Goal: Book appointment/travel/reservation

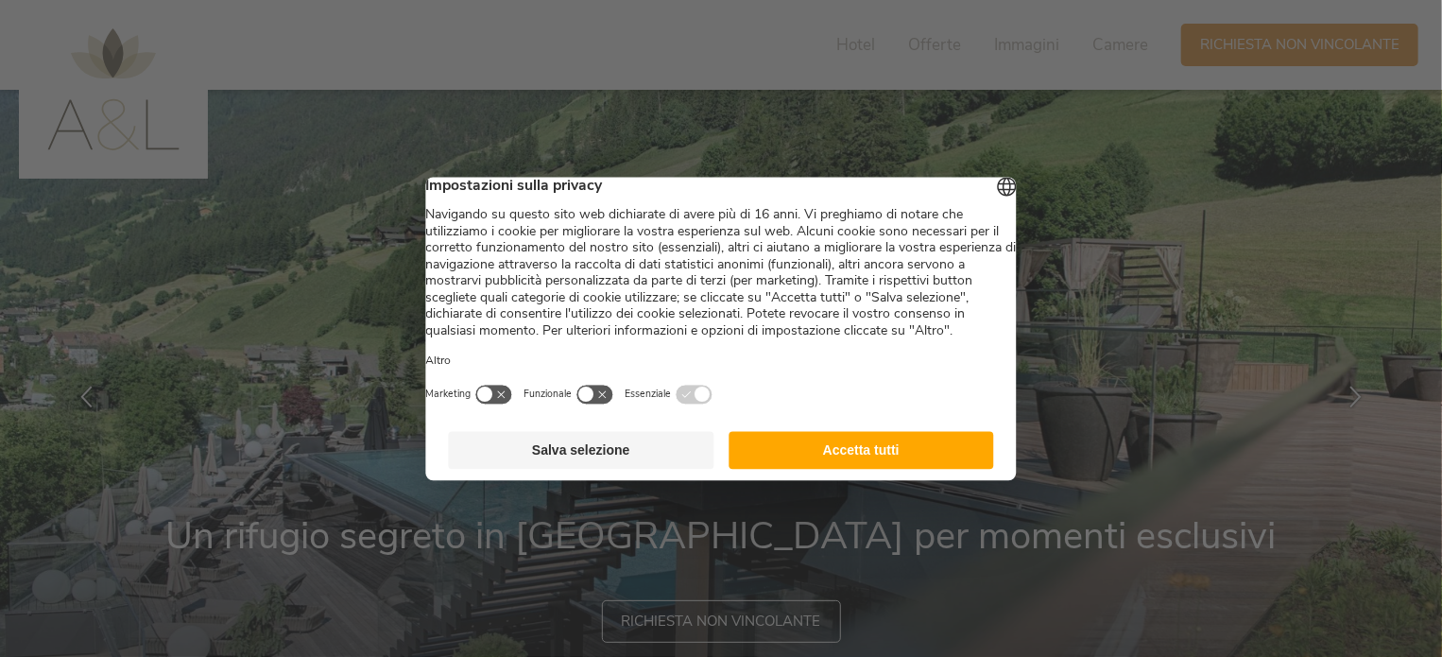
click at [634, 469] on button "Salva selezione" at bounding box center [581, 450] width 265 height 38
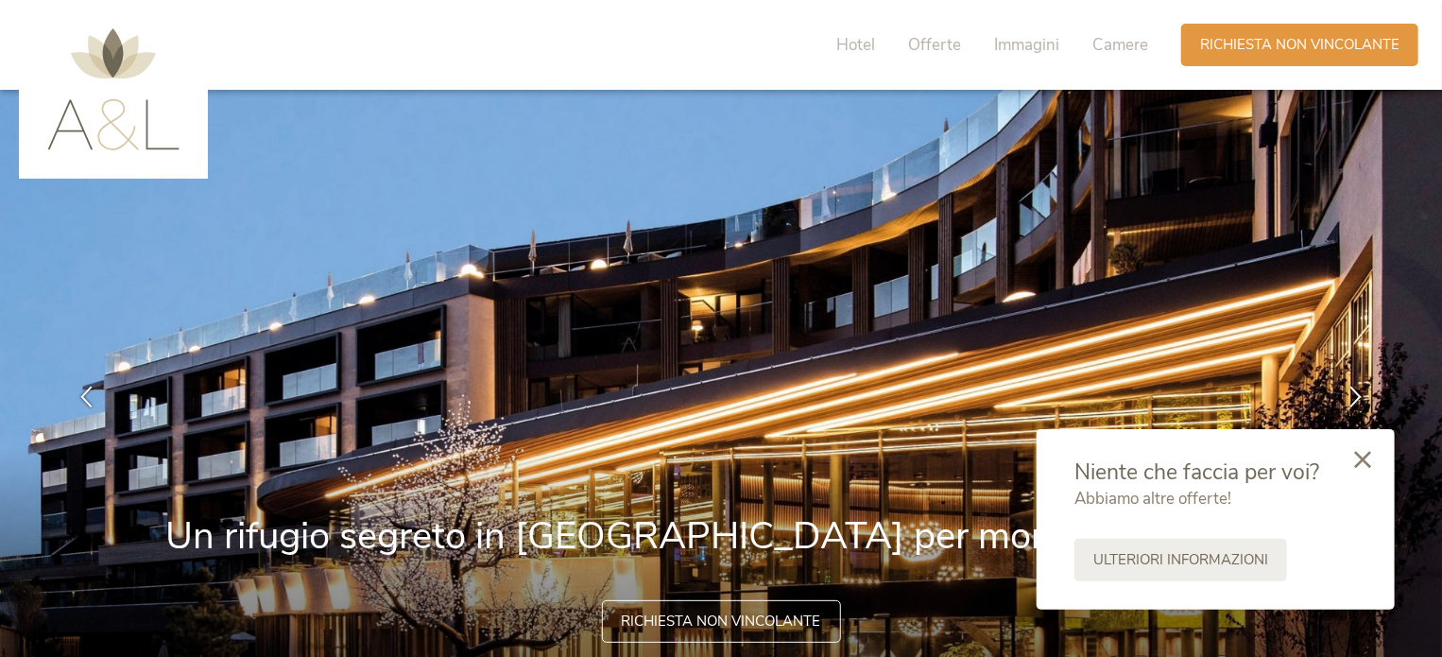
click at [1357, 473] on div at bounding box center [1362, 460] width 64 height 67
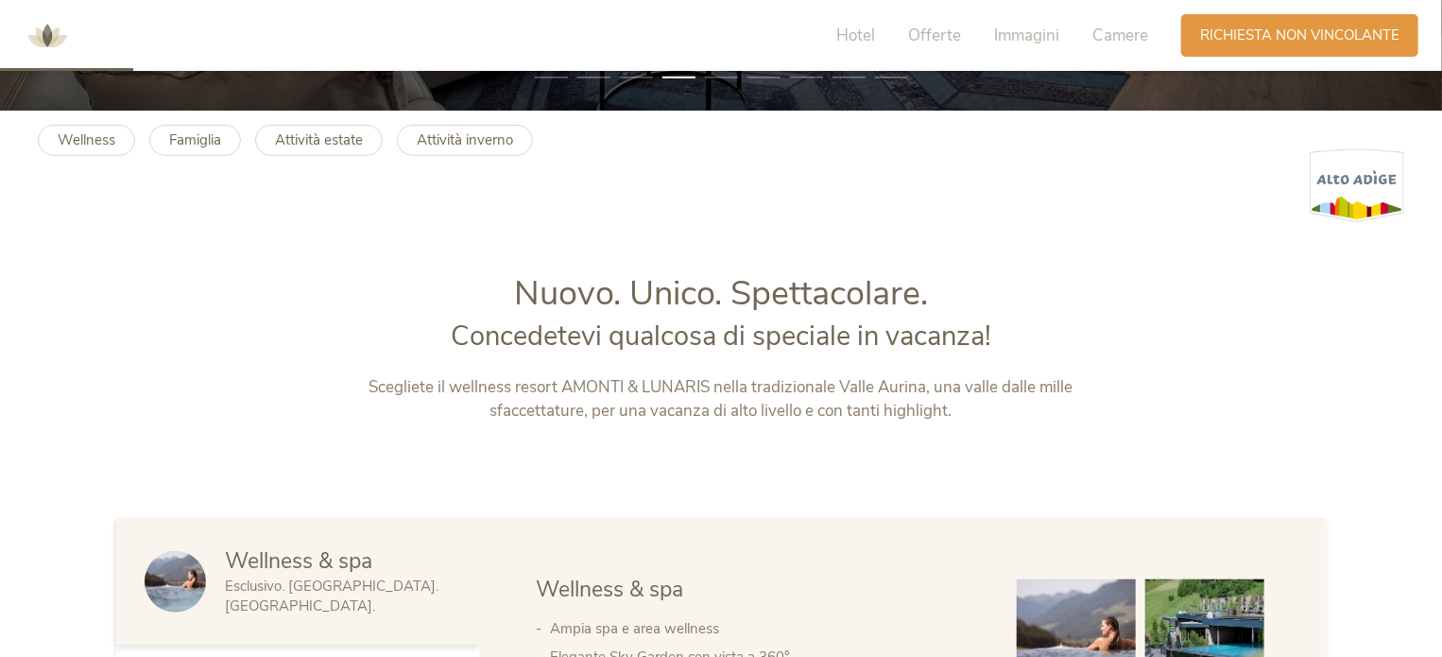
scroll to position [378, 0]
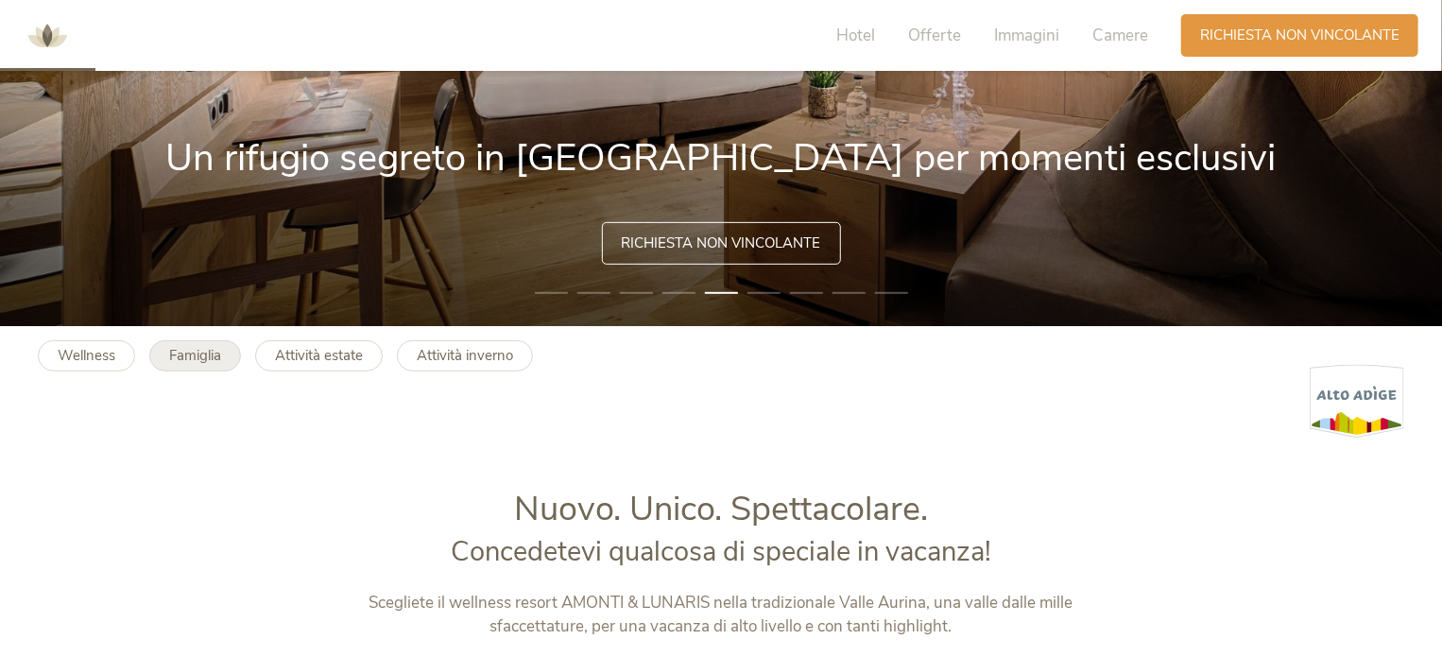
click at [200, 363] on b "Famiglia" at bounding box center [195, 355] width 52 height 19
click at [120, 358] on link "Wellness" at bounding box center [86, 355] width 97 height 31
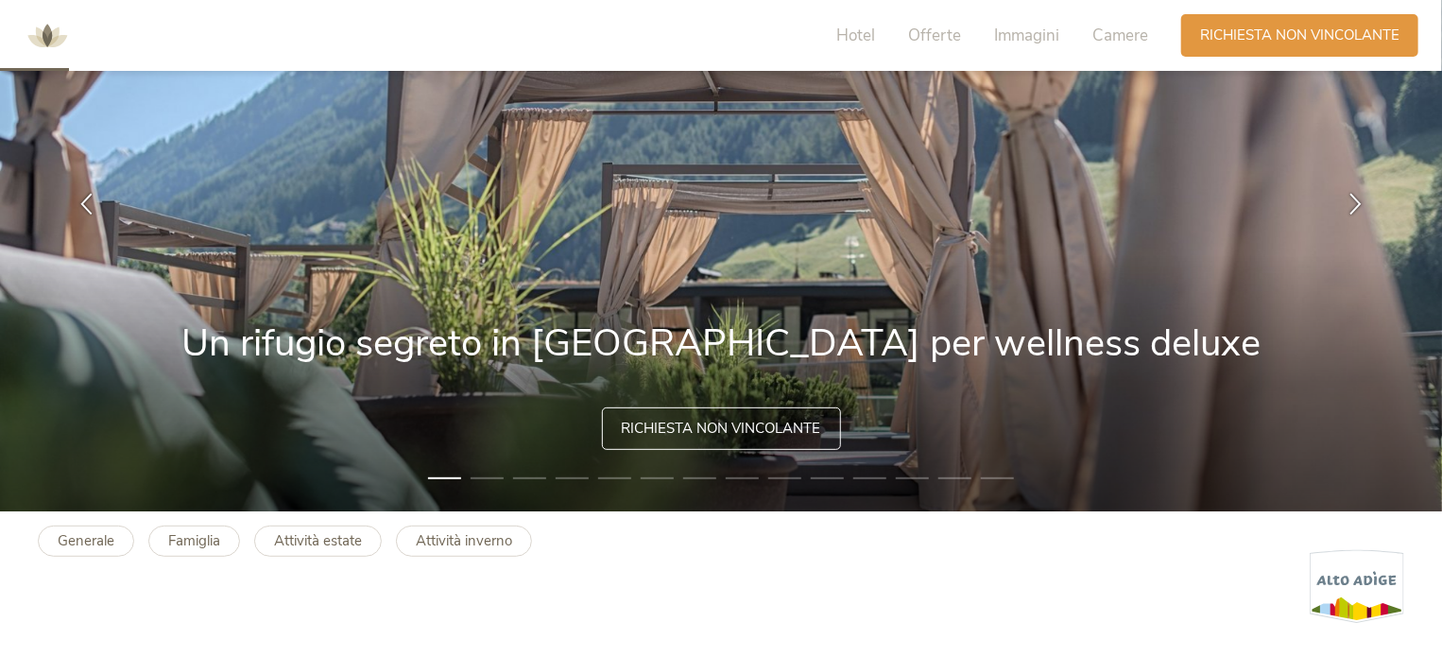
scroll to position [94, 0]
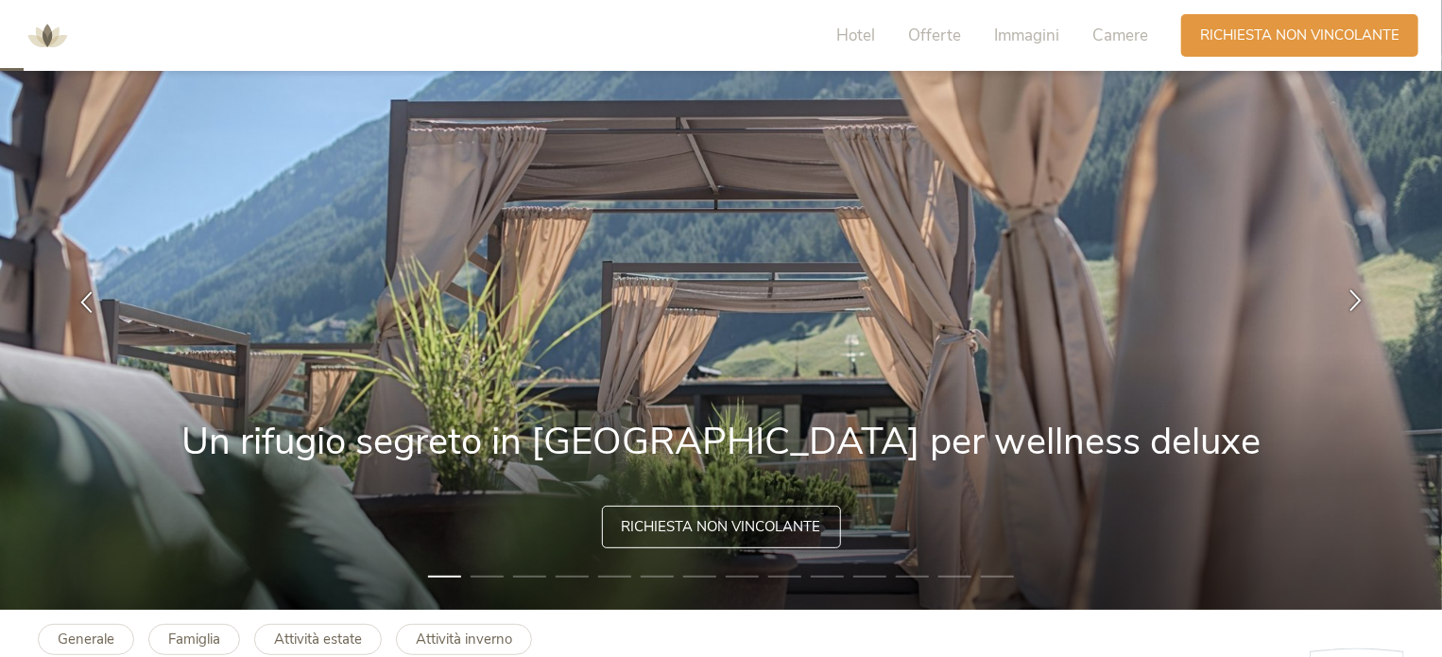
click at [1357, 310] on icon at bounding box center [1355, 301] width 22 height 22
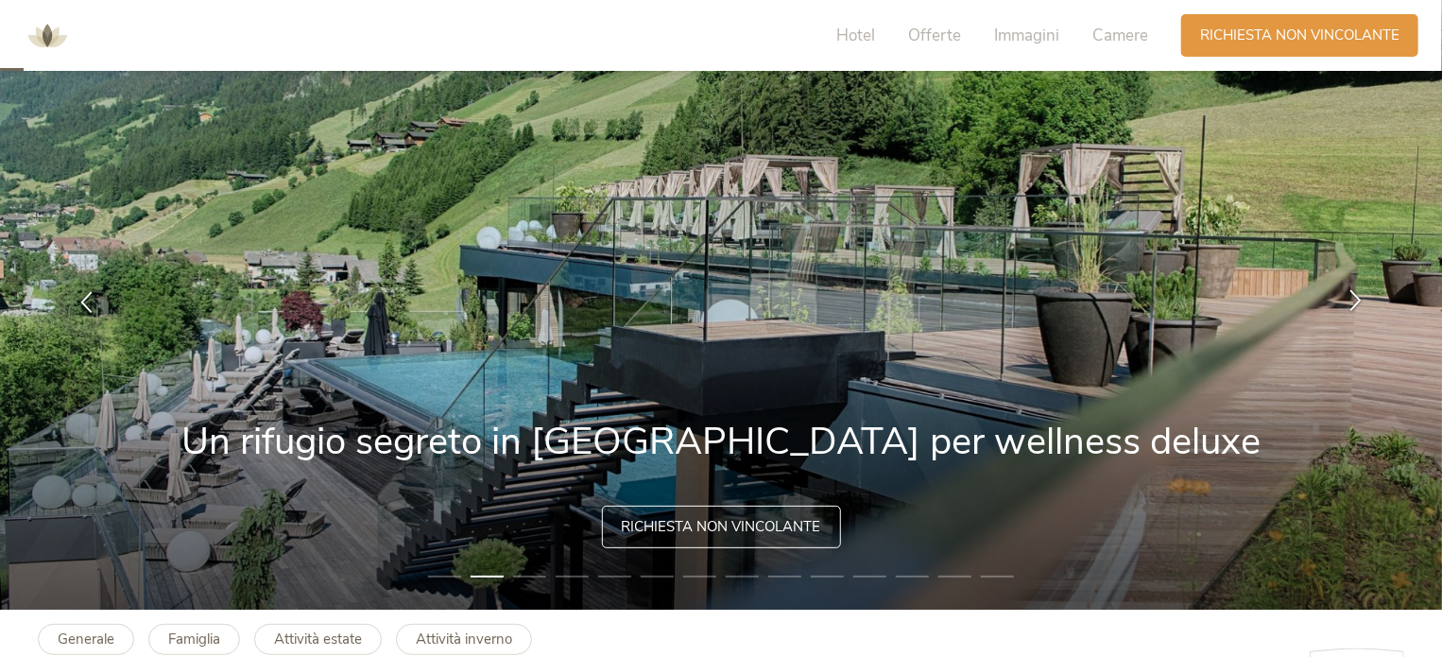
click at [1357, 310] on icon at bounding box center [1355, 301] width 22 height 22
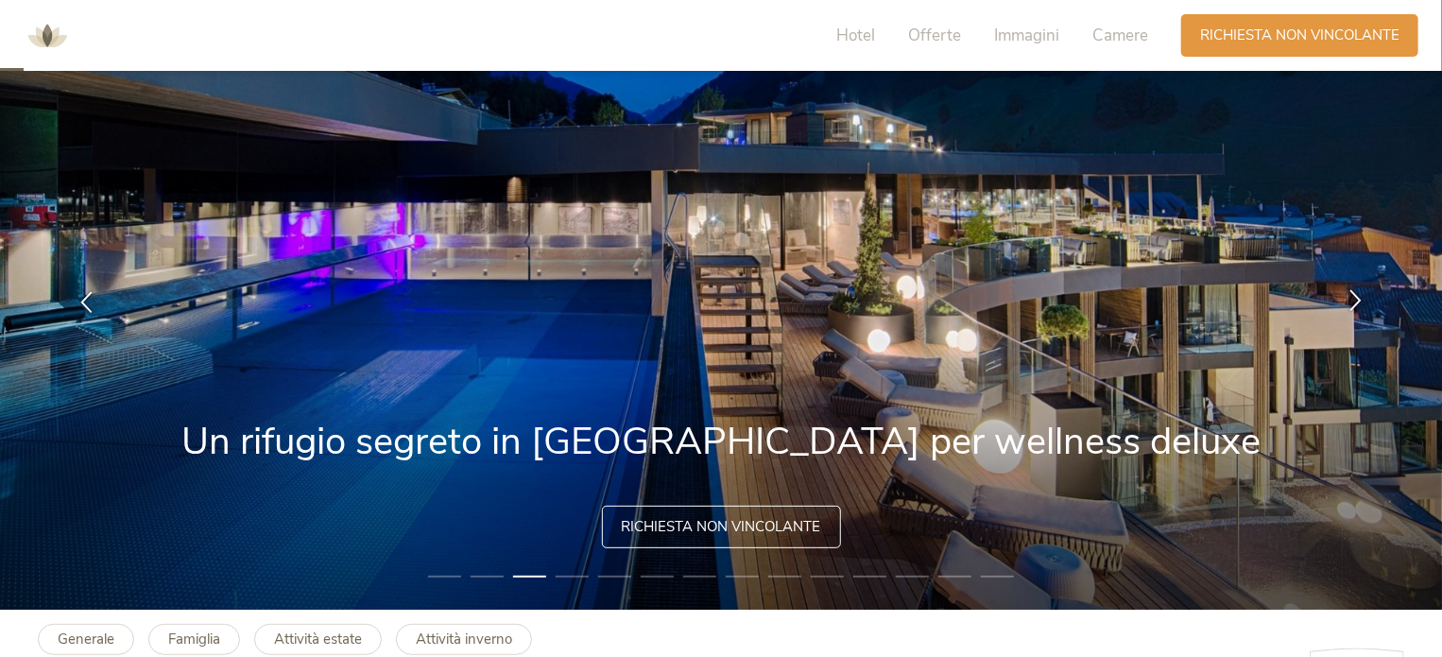
click at [1357, 310] on icon at bounding box center [1355, 301] width 22 height 22
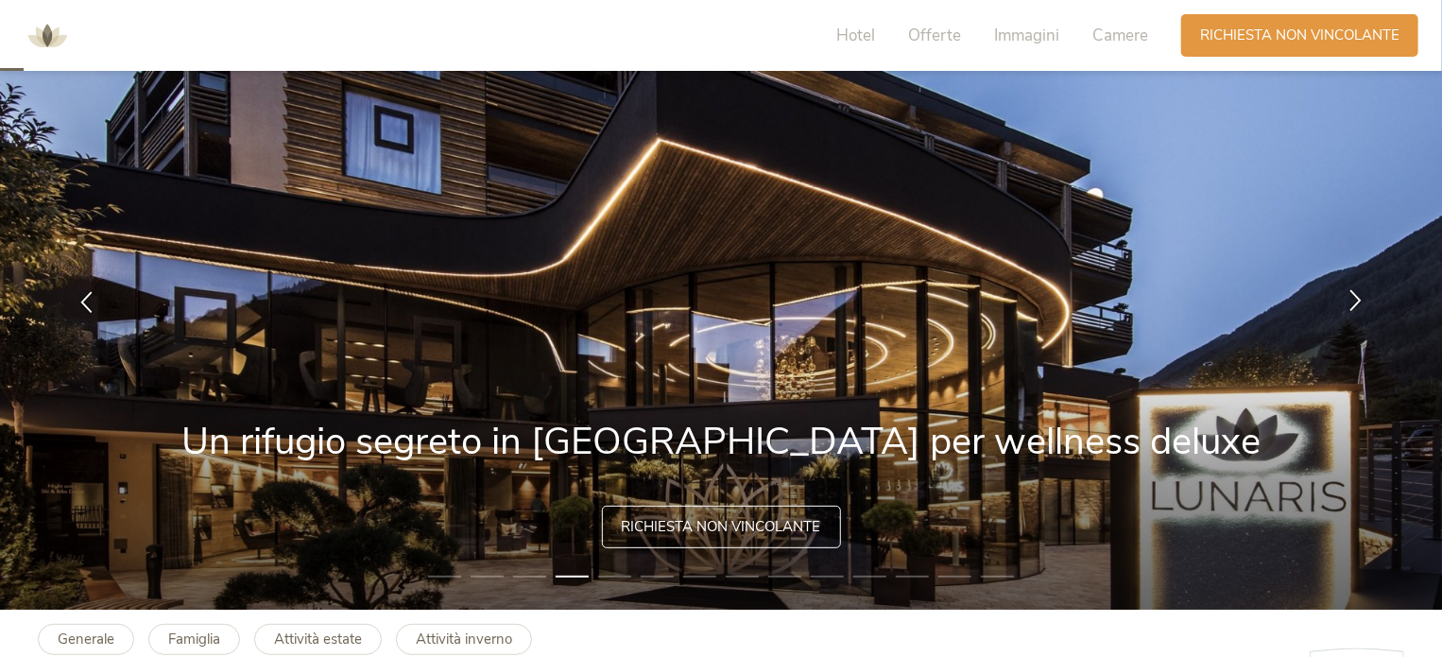
click at [1357, 310] on icon at bounding box center [1355, 301] width 22 height 22
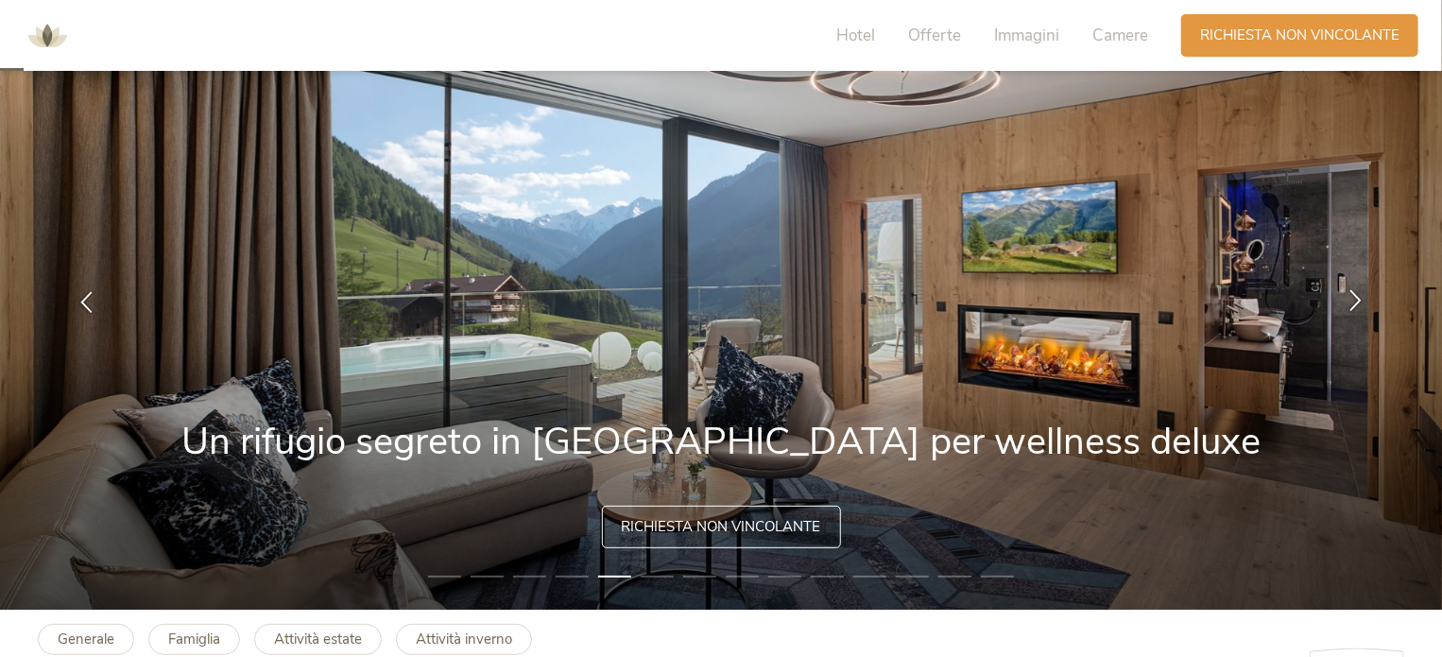
click at [1357, 310] on icon at bounding box center [1355, 301] width 22 height 22
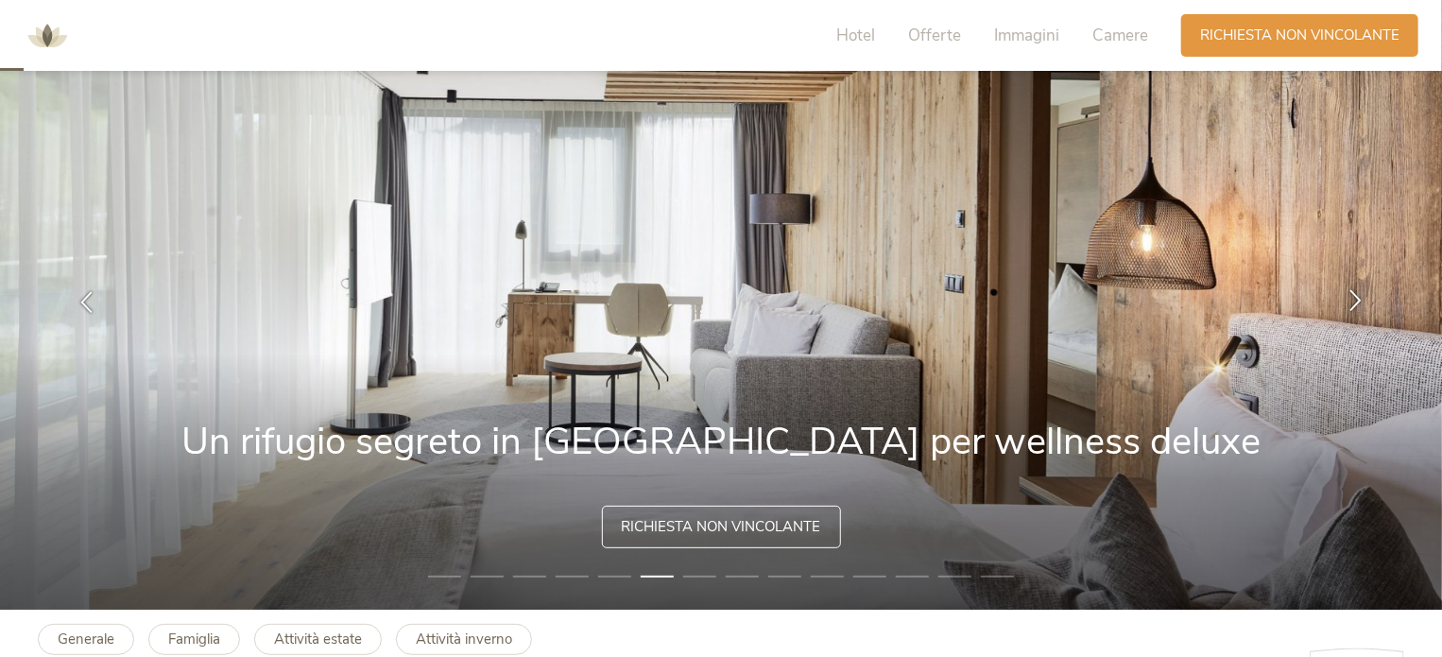
click at [1357, 310] on icon at bounding box center [1355, 301] width 22 height 22
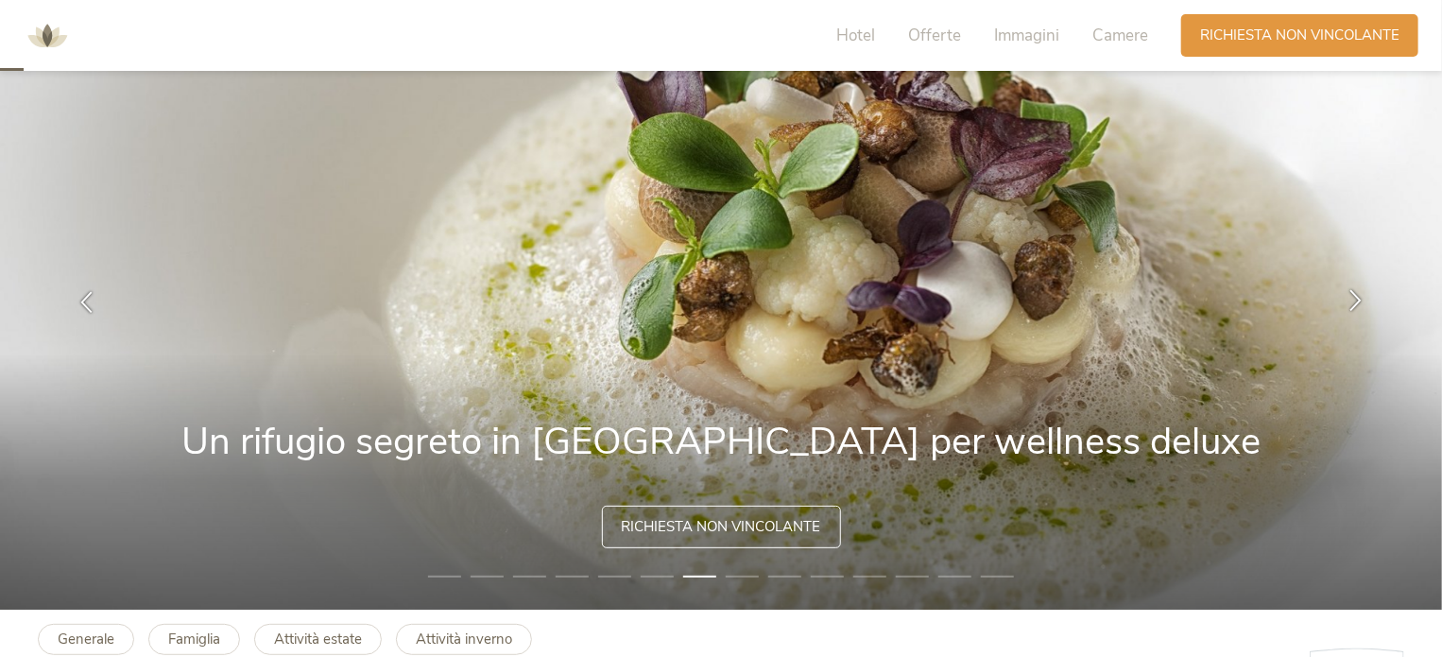
click at [1357, 310] on icon at bounding box center [1355, 301] width 22 height 22
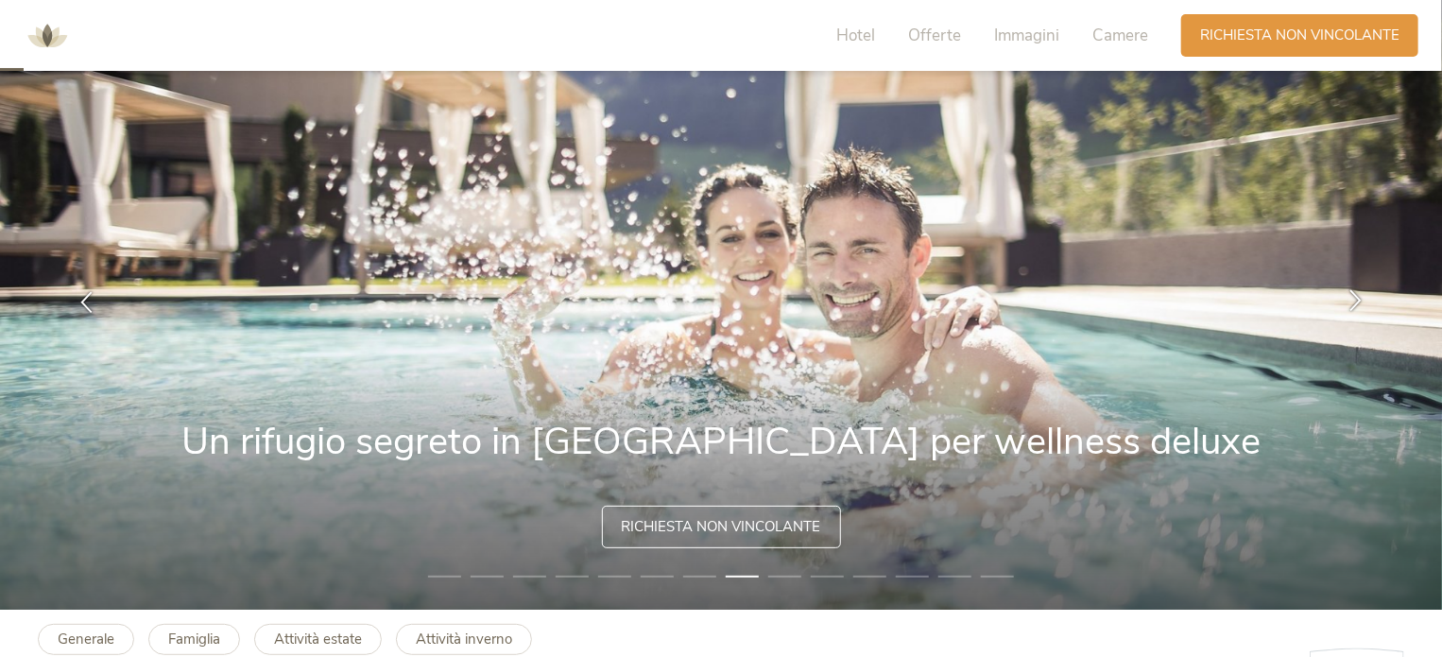
click at [1357, 310] on icon at bounding box center [1355, 301] width 22 height 22
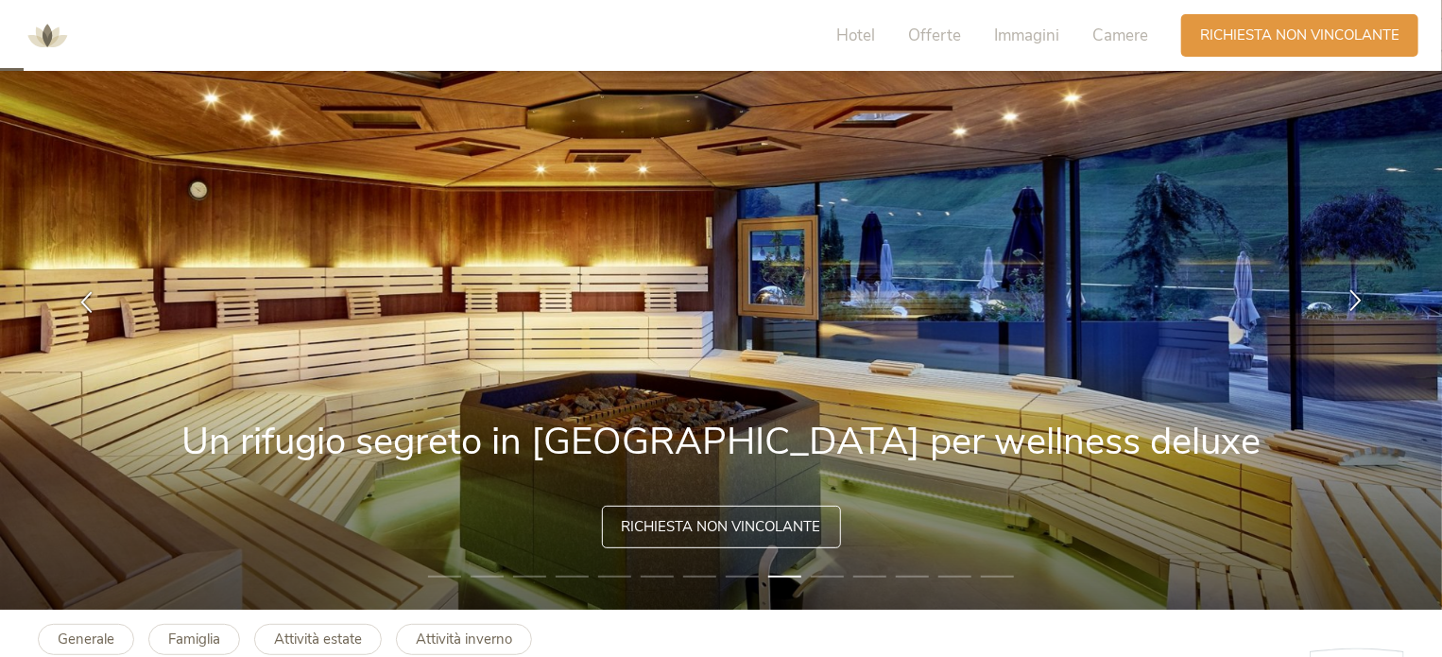
click at [1357, 310] on icon at bounding box center [1355, 301] width 22 height 22
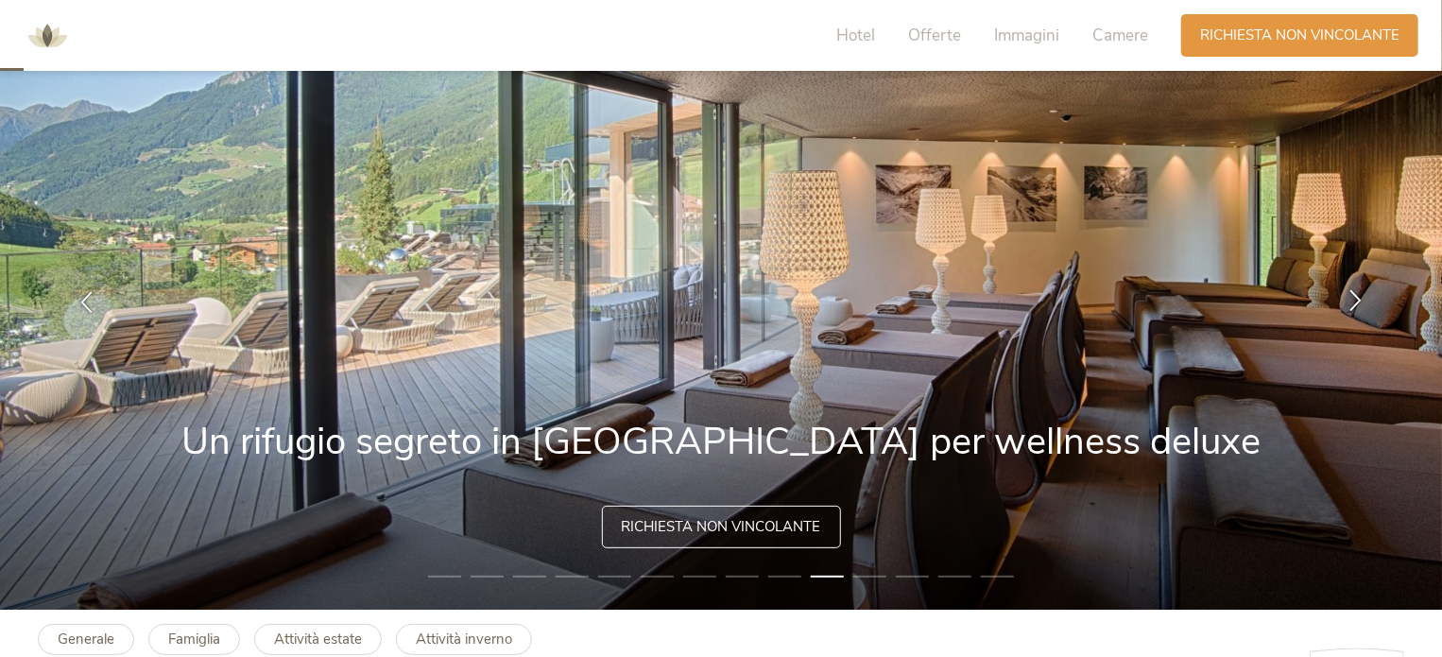
click at [1357, 310] on icon at bounding box center [1355, 301] width 22 height 22
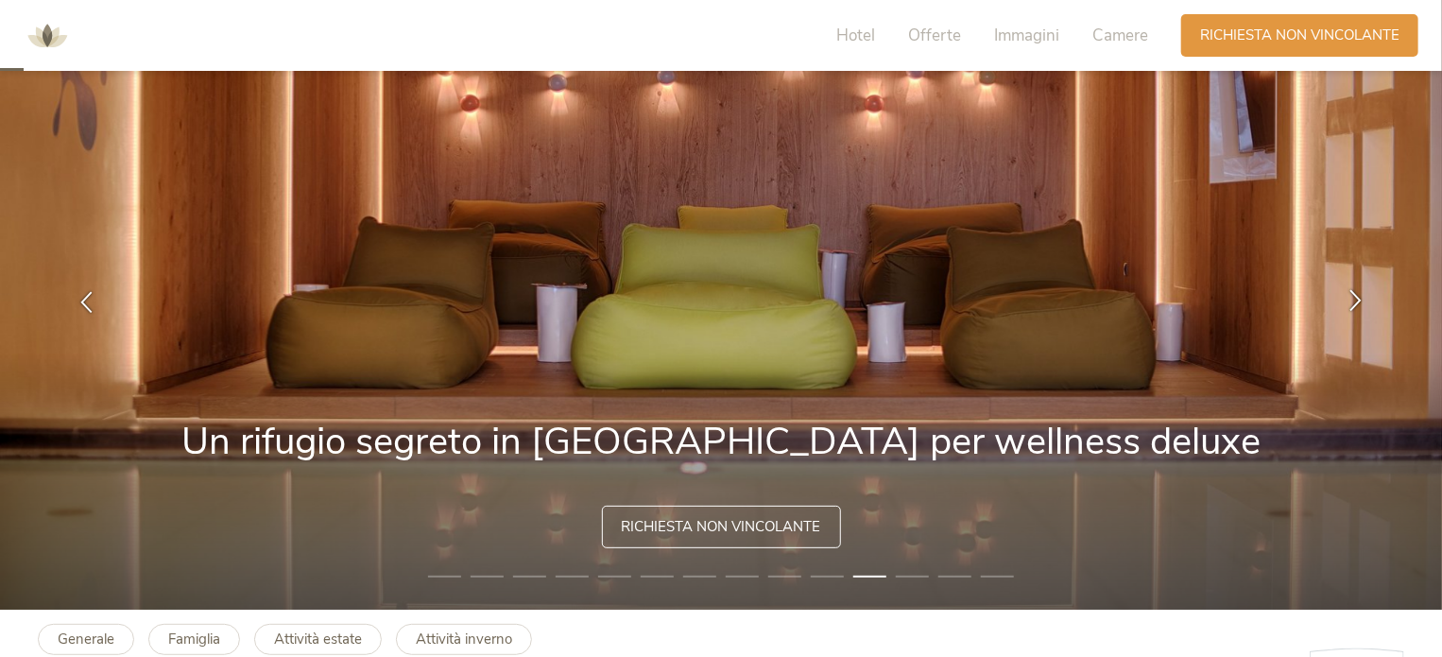
click at [1355, 298] on icon at bounding box center [1355, 301] width 22 height 22
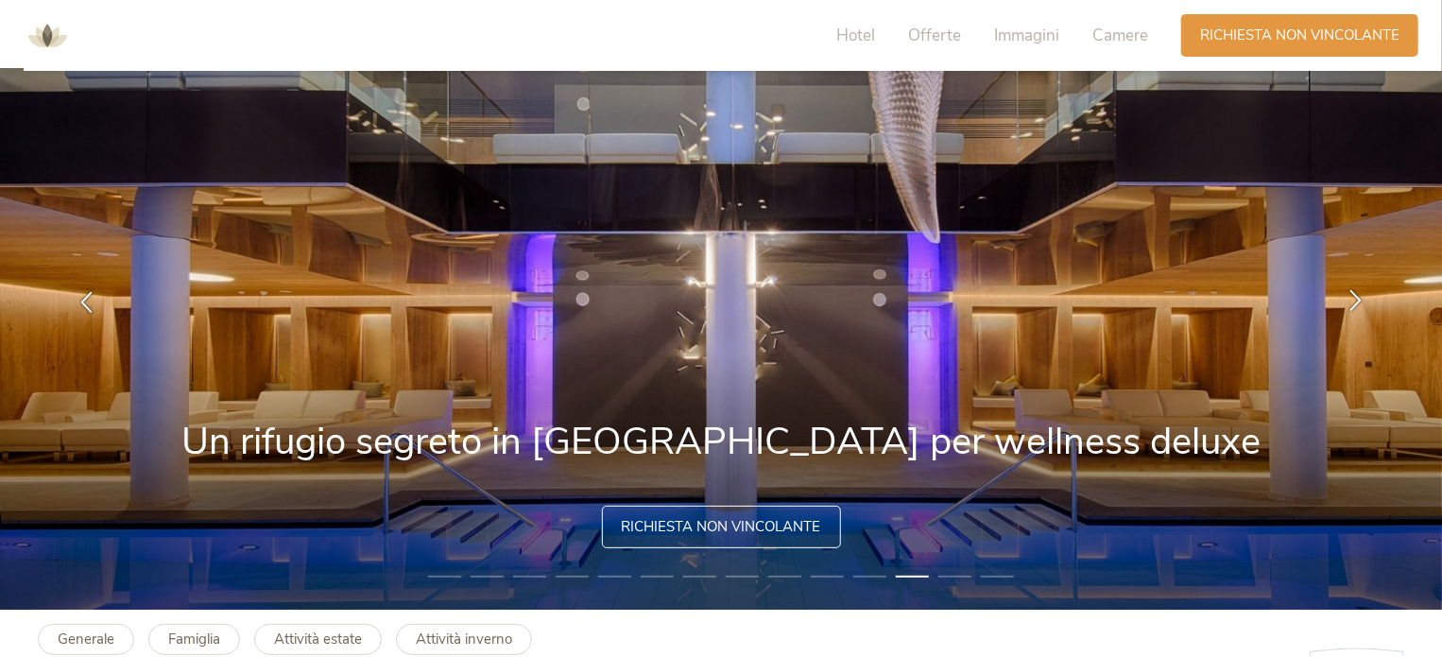
click at [1346, 290] on icon at bounding box center [1355, 301] width 22 height 22
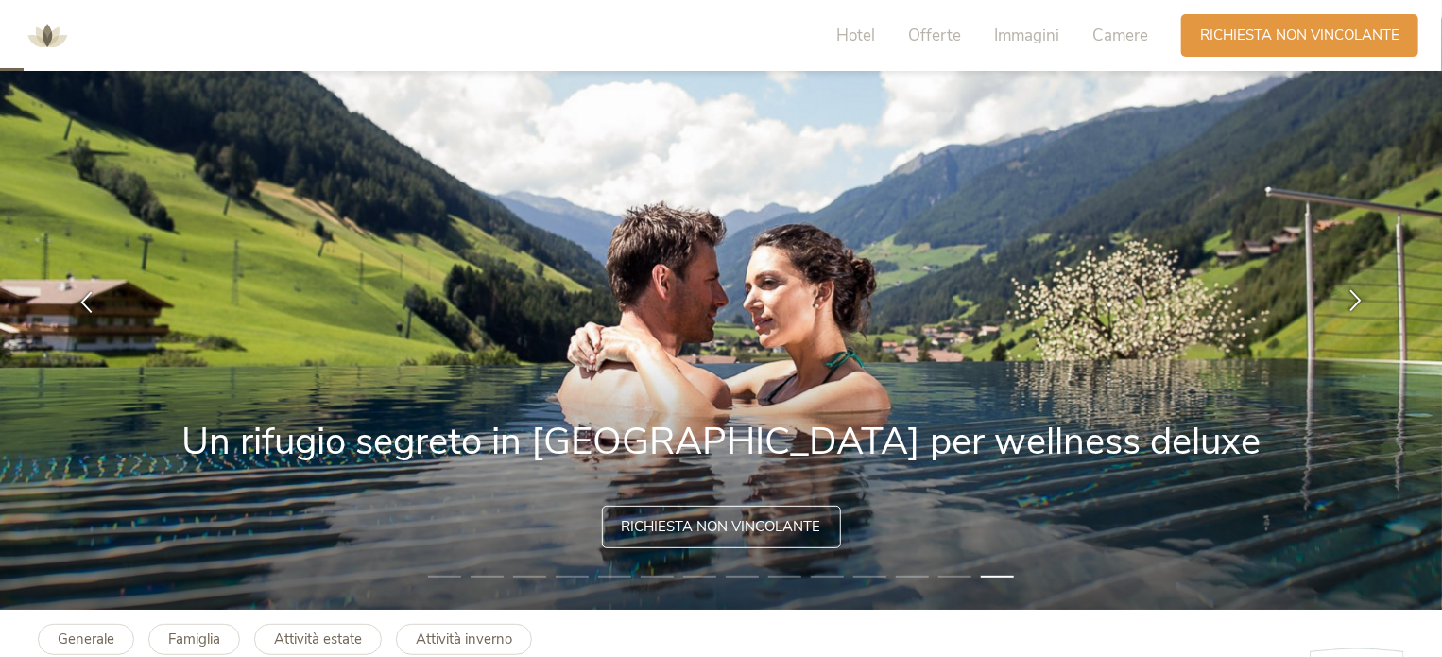
click at [1345, 312] on div at bounding box center [1355, 303] width 60 height 60
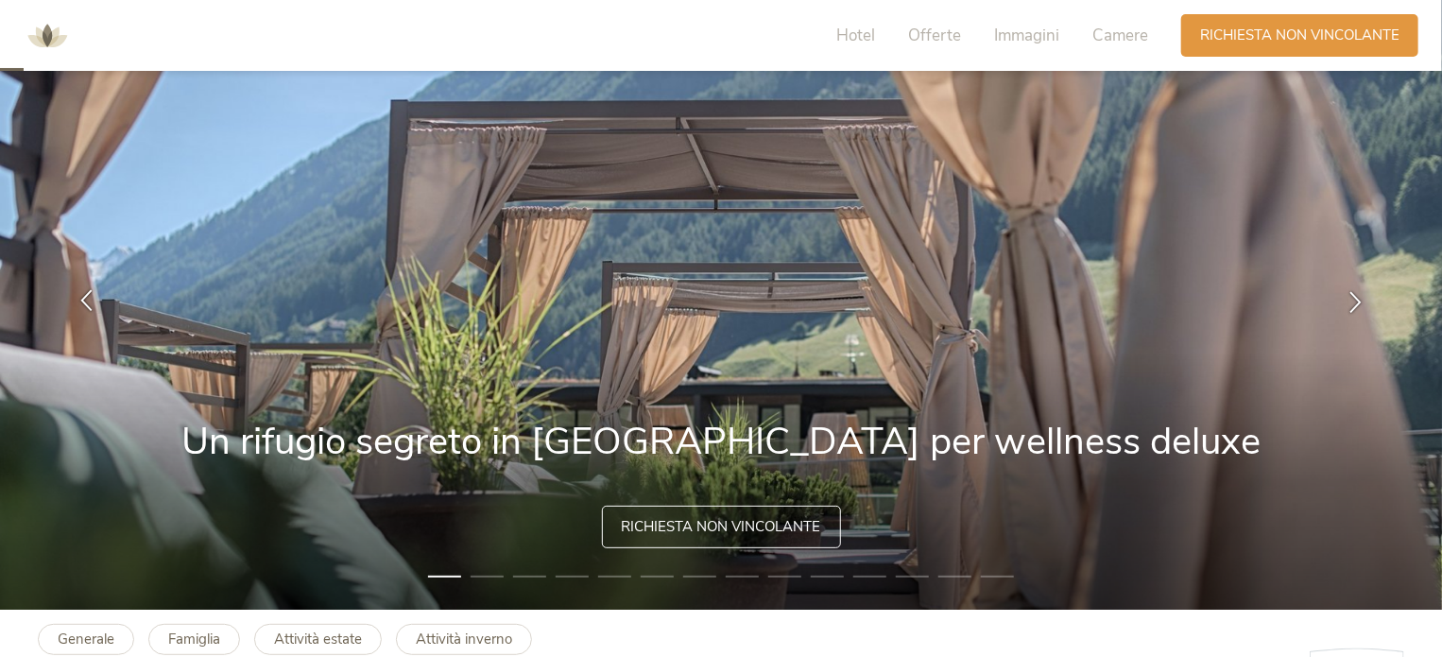
click at [88, 315] on div at bounding box center [87, 303] width 60 height 60
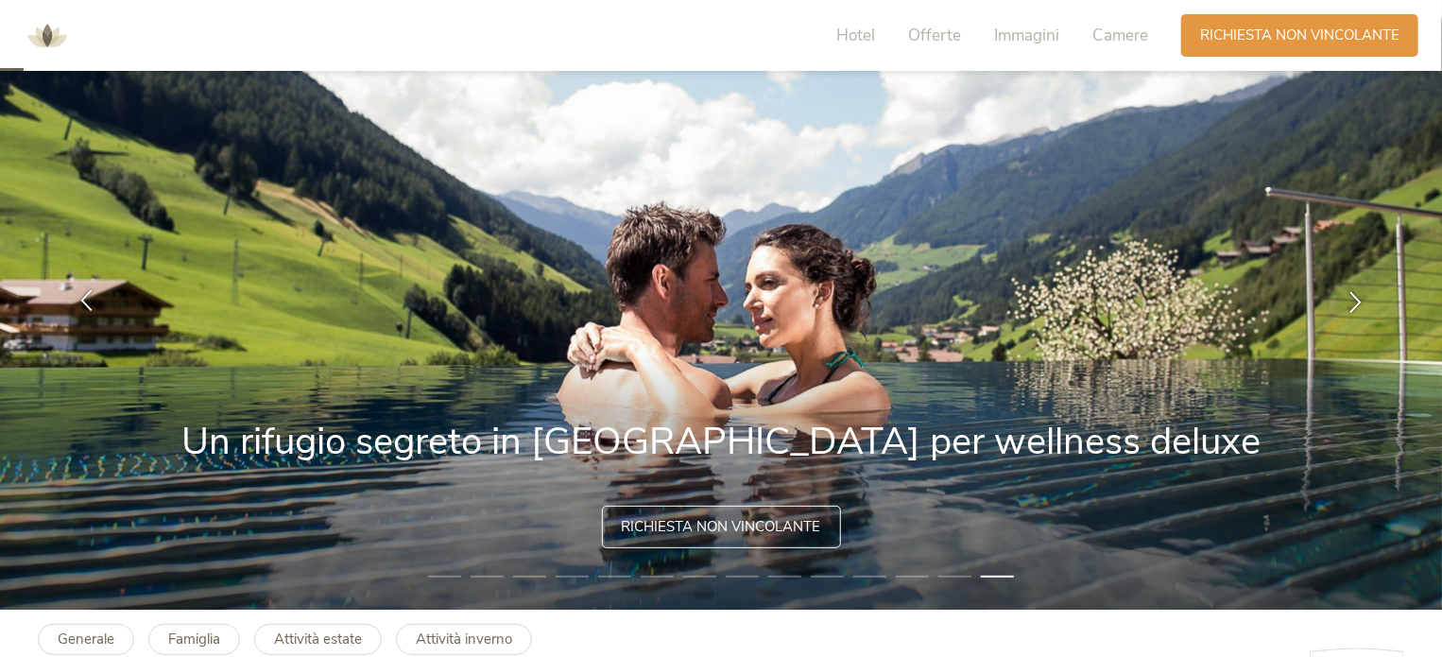
click at [88, 315] on div at bounding box center [87, 303] width 60 height 60
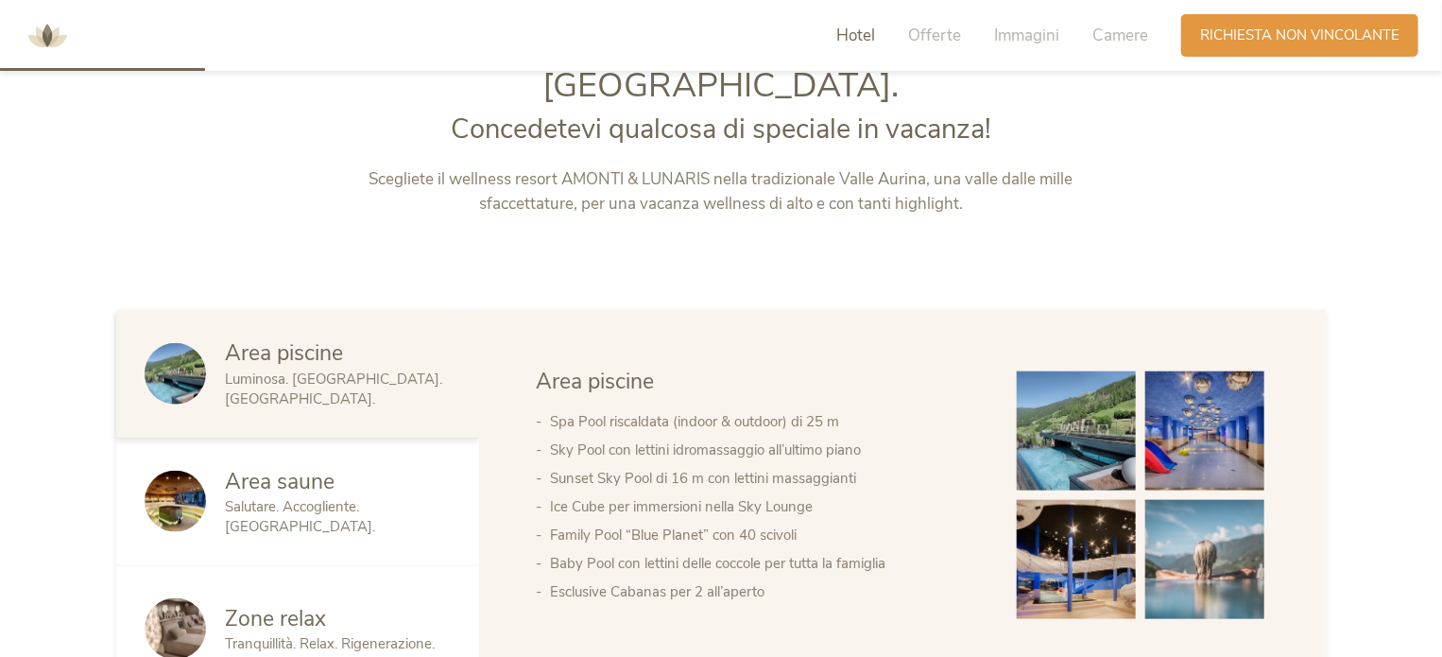
scroll to position [850, 0]
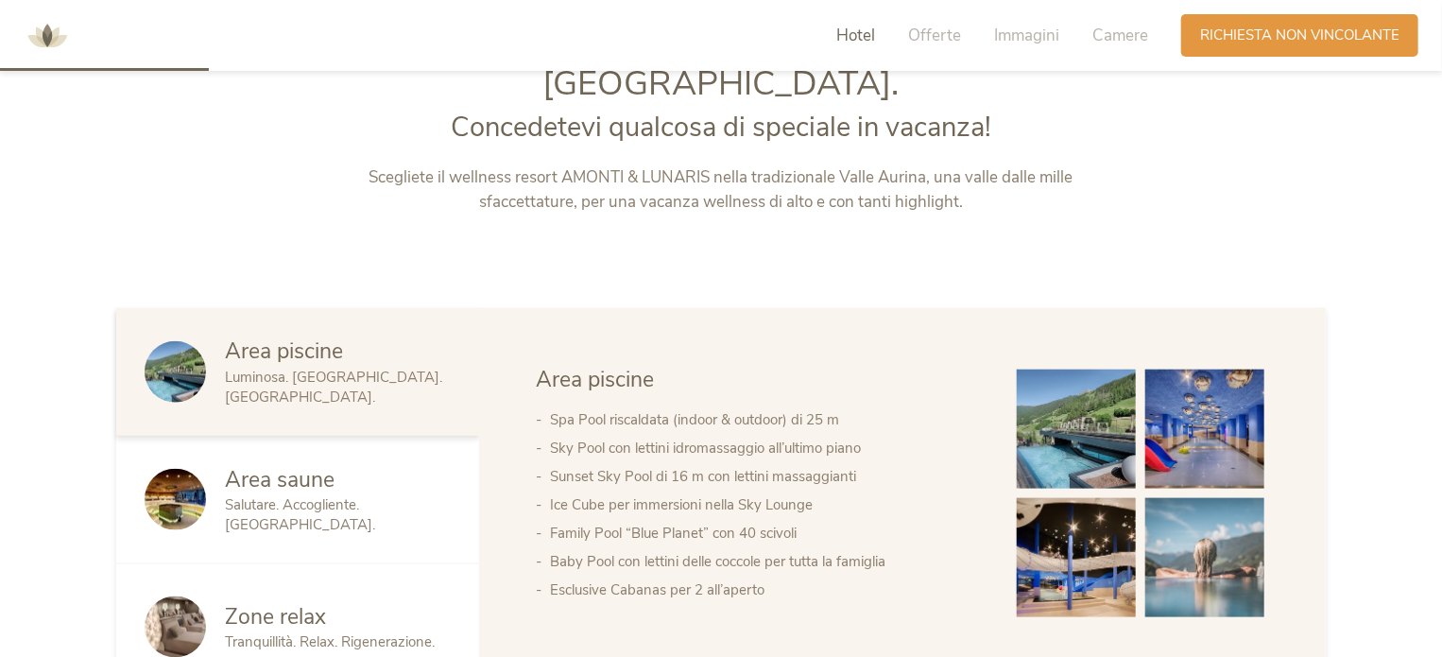
click at [1090, 398] on img at bounding box center [1076, 428] width 119 height 119
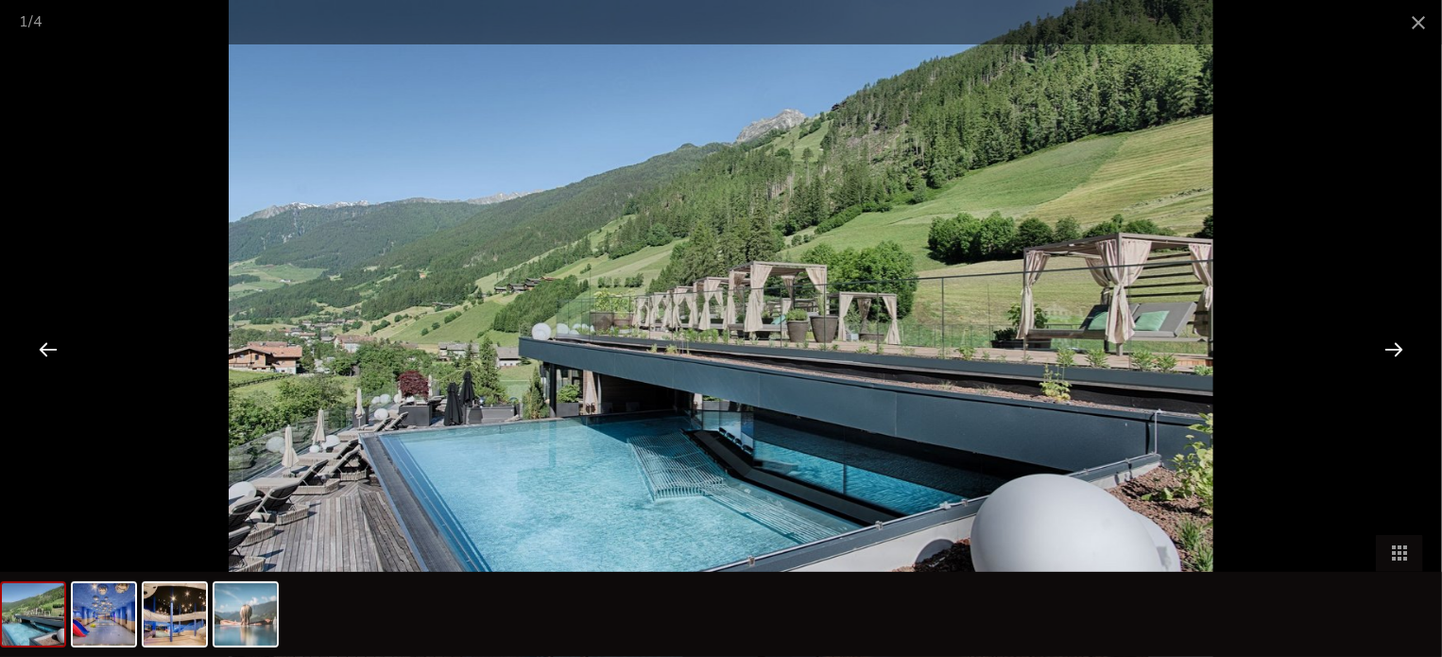
click at [1383, 340] on div at bounding box center [1393, 348] width 59 height 59
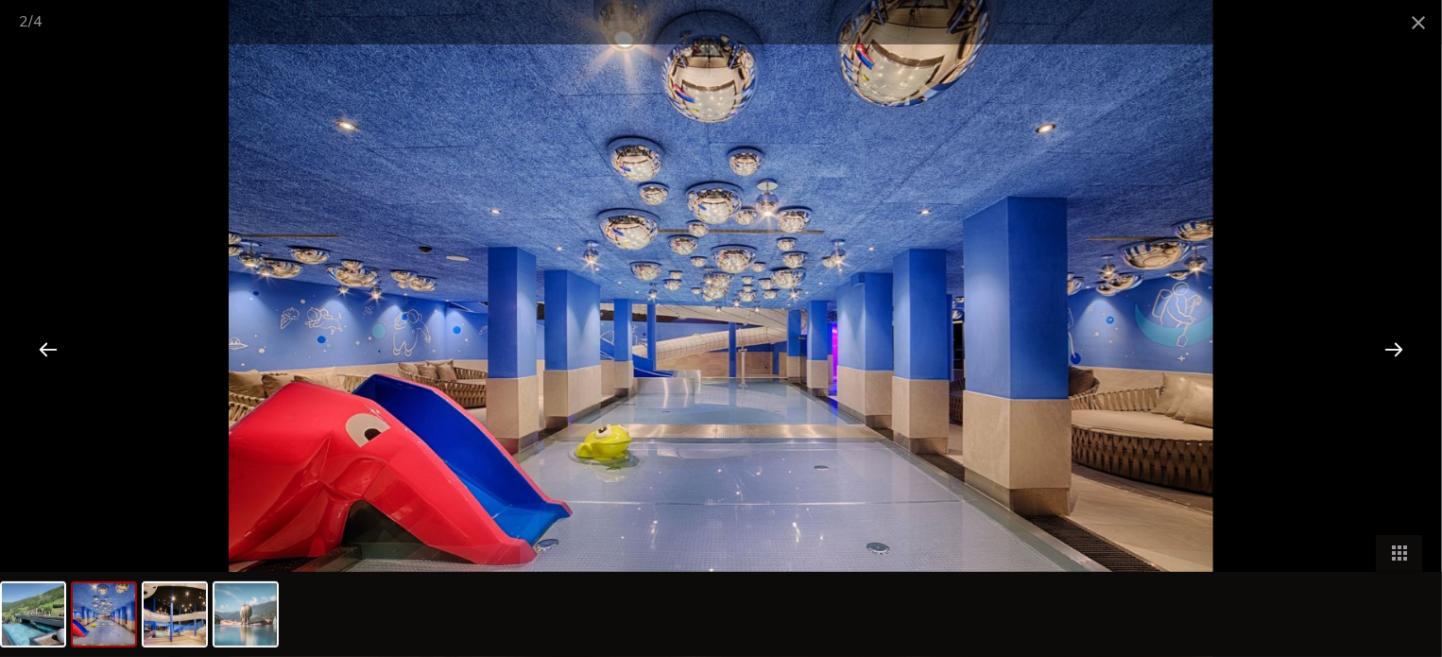
click at [1383, 340] on div at bounding box center [1393, 348] width 59 height 59
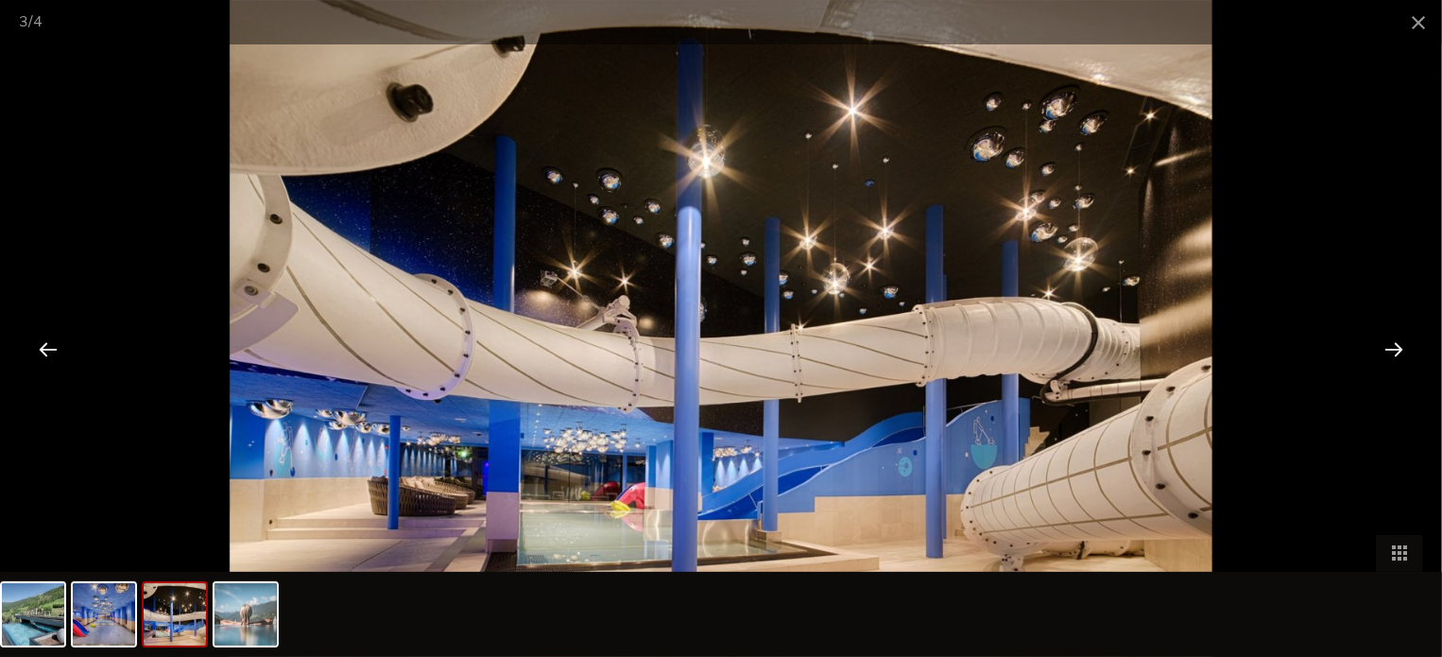
click at [1383, 340] on div at bounding box center [1393, 348] width 59 height 59
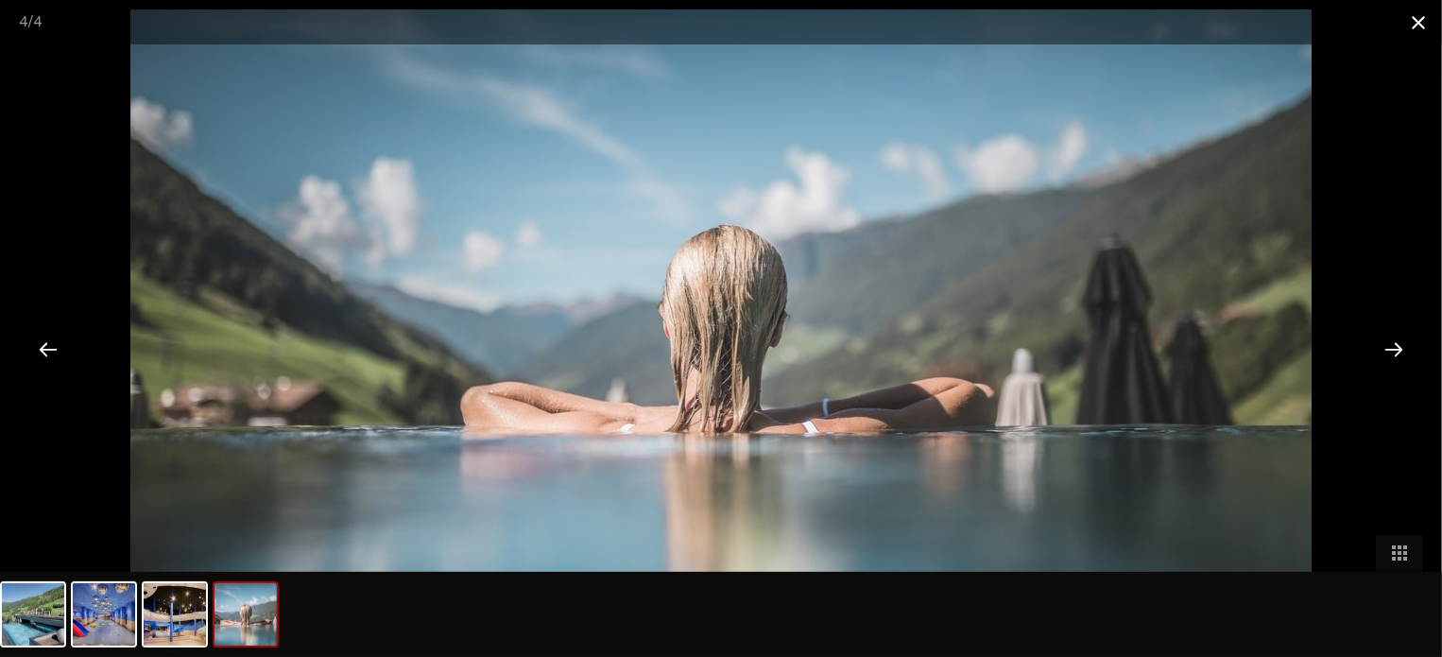
click at [1415, 37] on span at bounding box center [1417, 22] width 47 height 44
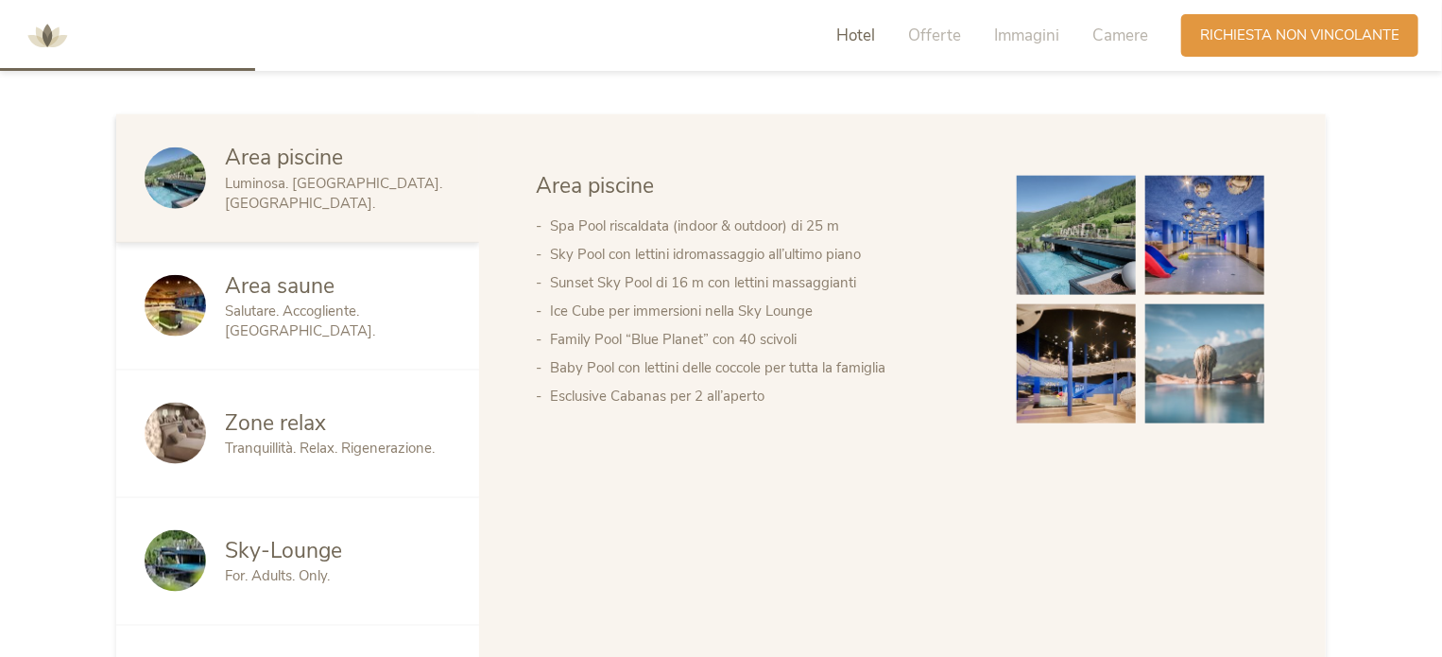
scroll to position [1039, 0]
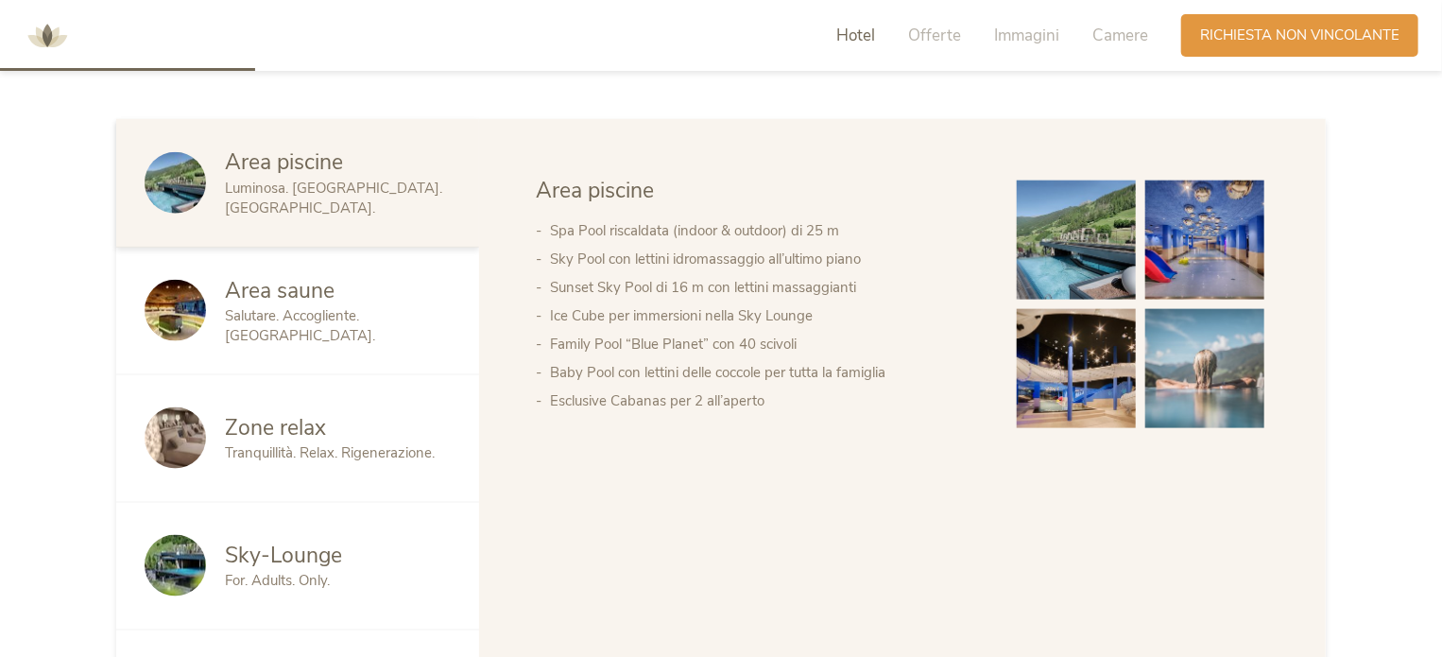
click at [355, 571] on div "For. Adults. Only." at bounding box center [338, 581] width 226 height 20
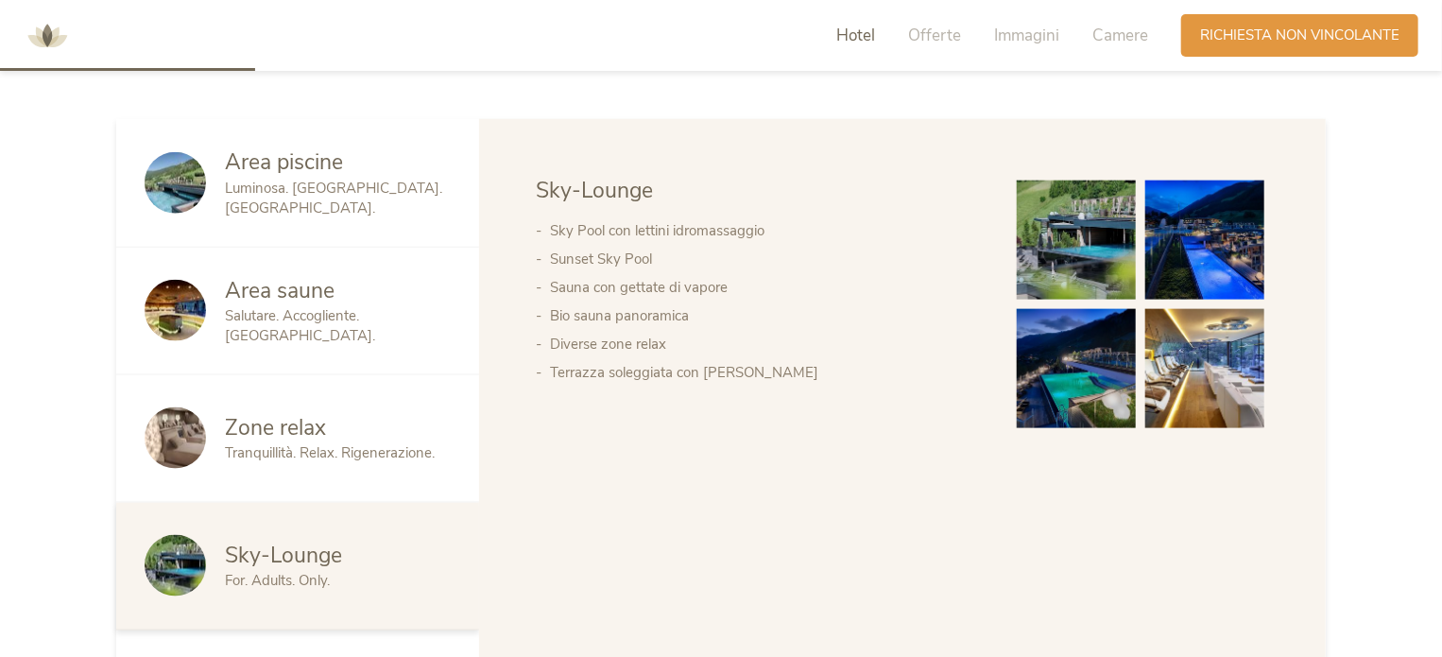
click at [1122, 227] on img at bounding box center [1076, 239] width 119 height 119
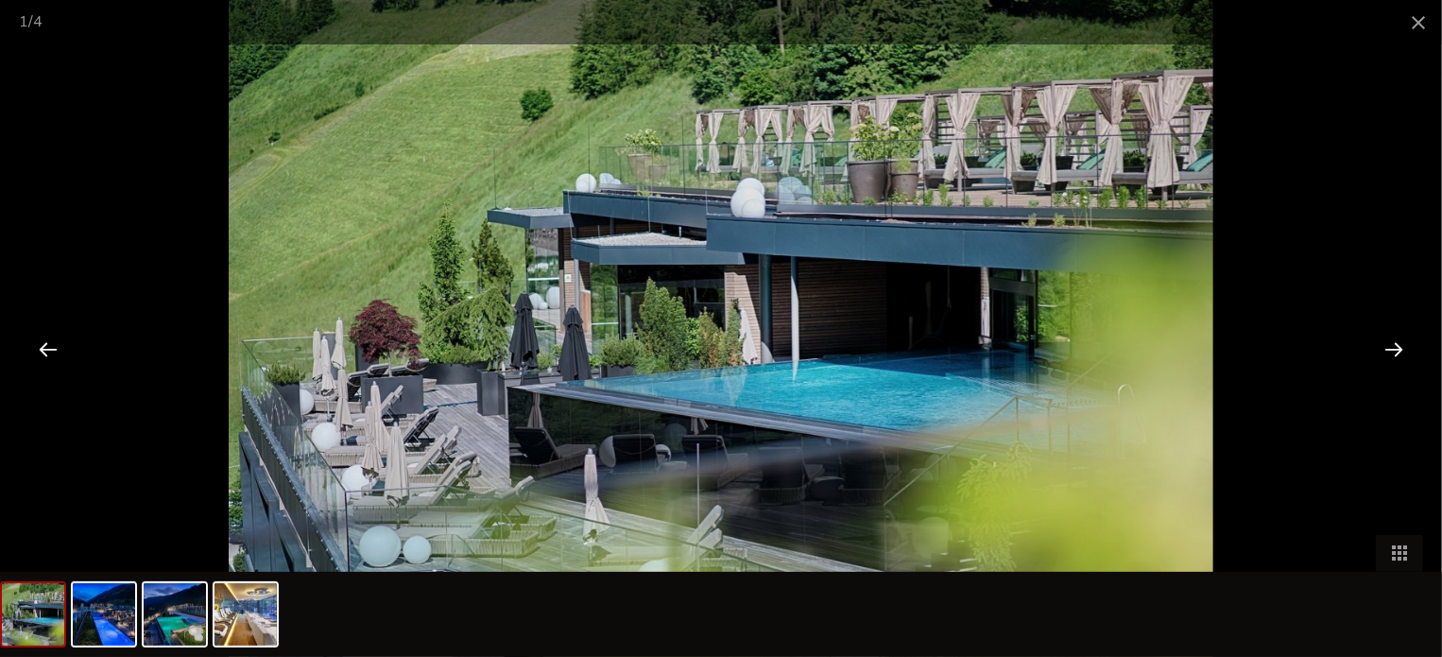
click at [1393, 343] on div at bounding box center [1393, 348] width 59 height 59
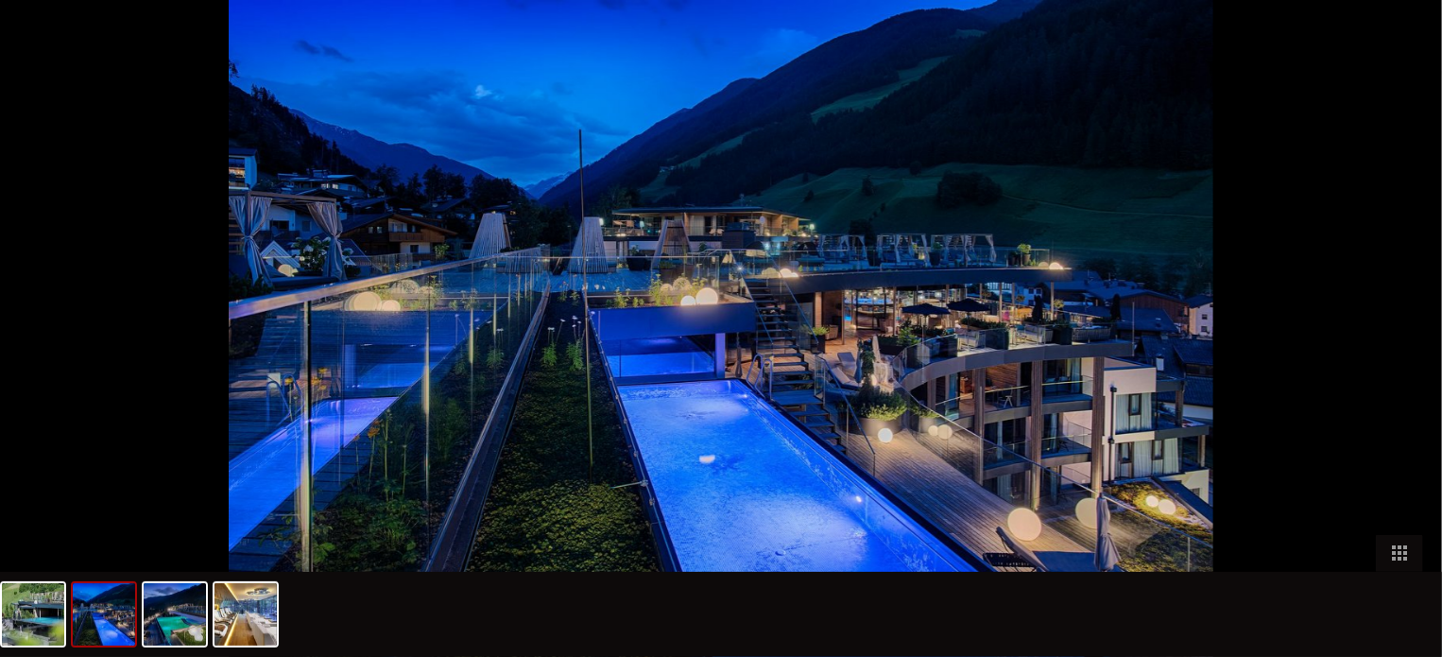
click at [1393, 343] on div at bounding box center [1403, 348] width 59 height 59
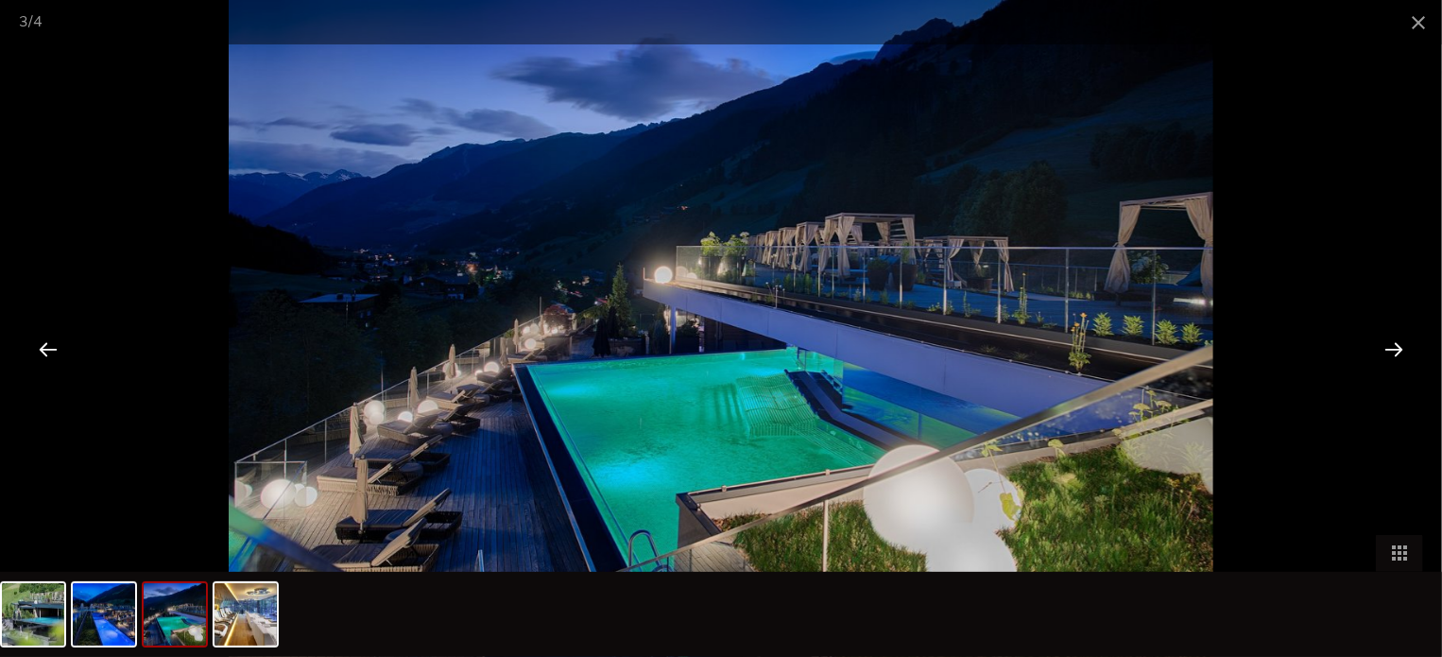
click at [1393, 343] on div at bounding box center [1393, 348] width 59 height 59
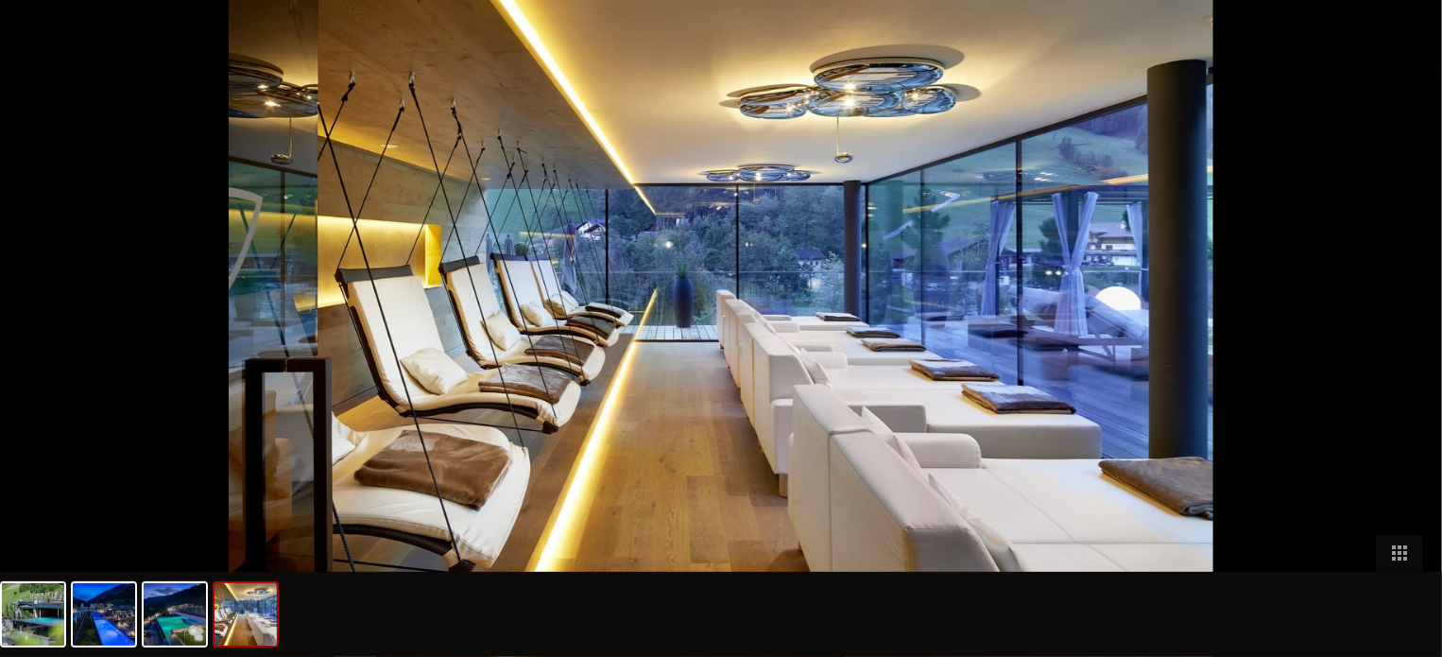
click at [1410, 21] on span at bounding box center [1417, 13] width 47 height 44
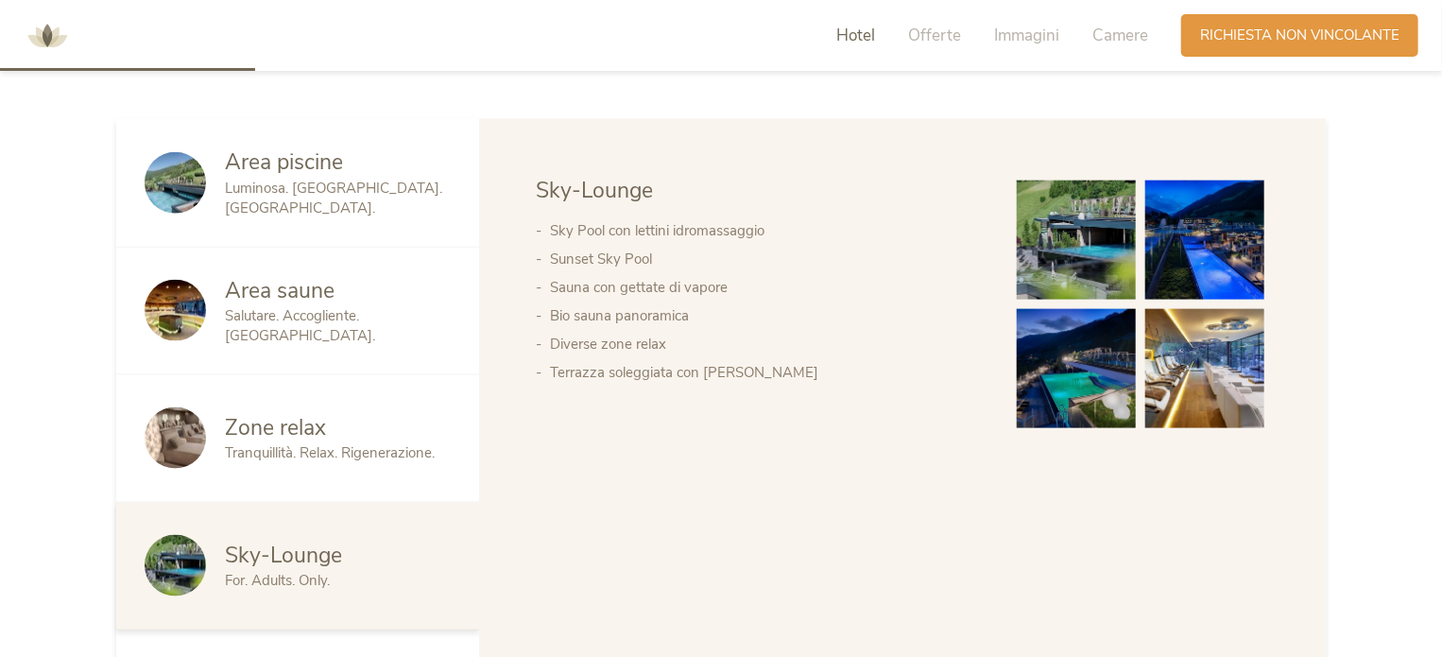
click at [370, 289] on div "Area saune Salutare. Accogliente. Piacevole." at bounding box center [297, 312] width 363 height 128
